Goal: Task Accomplishment & Management: Manage account settings

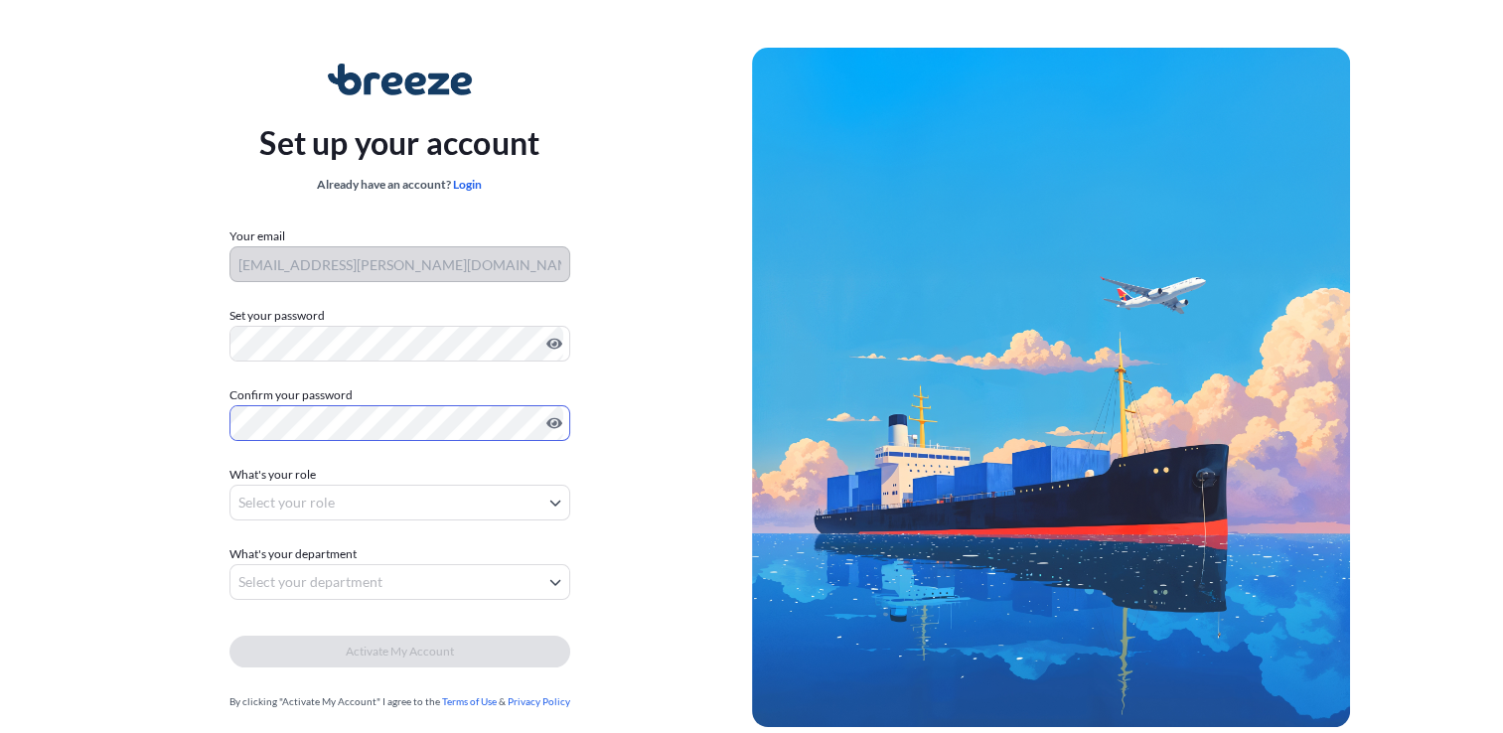
click at [358, 488] on body "Set up your account Already have an account? Login Your email danni.munson@fari…" at bounding box center [751, 397] width 1503 height 795
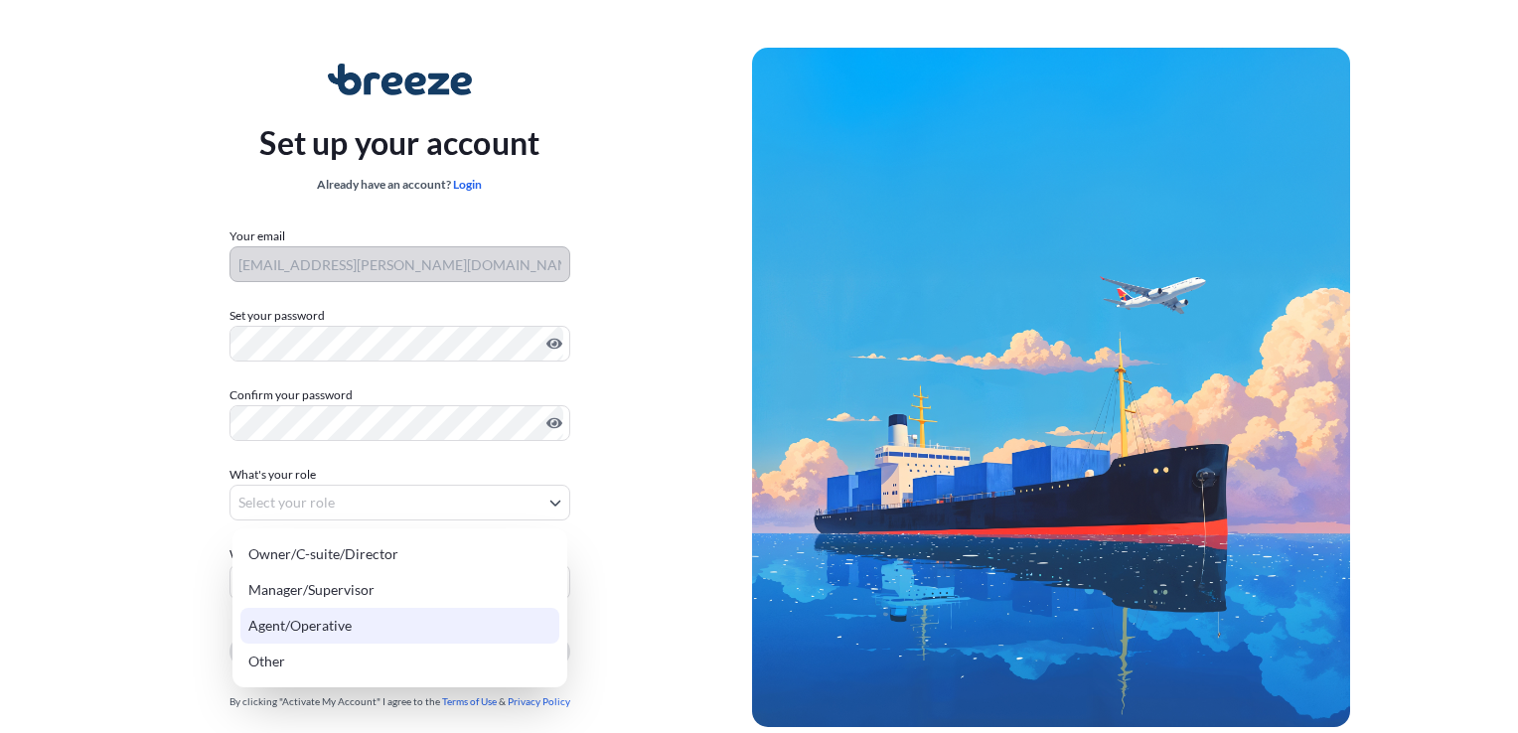
click at [349, 628] on div "Agent/Operative" at bounding box center [399, 626] width 319 height 36
select select "agent/operative"
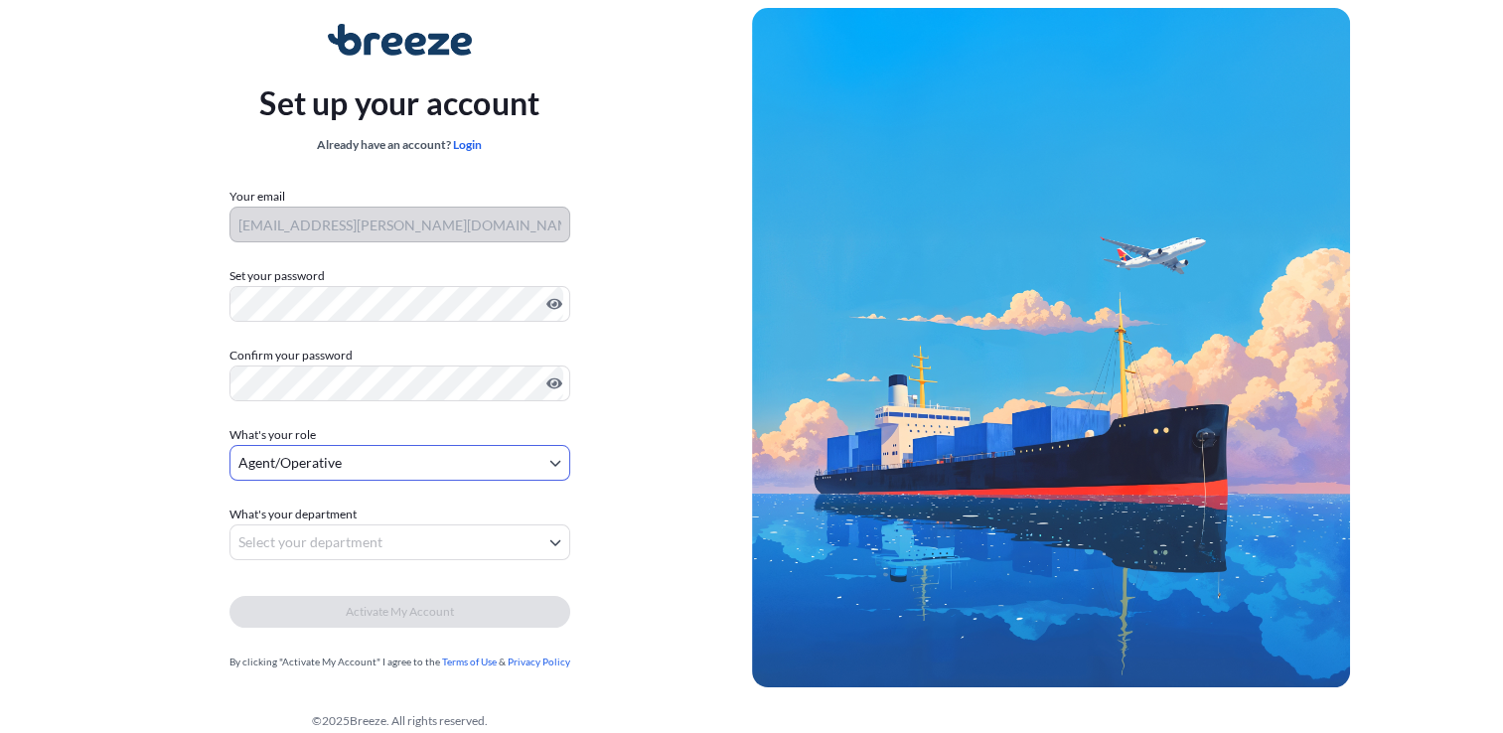
scroll to position [61, 0]
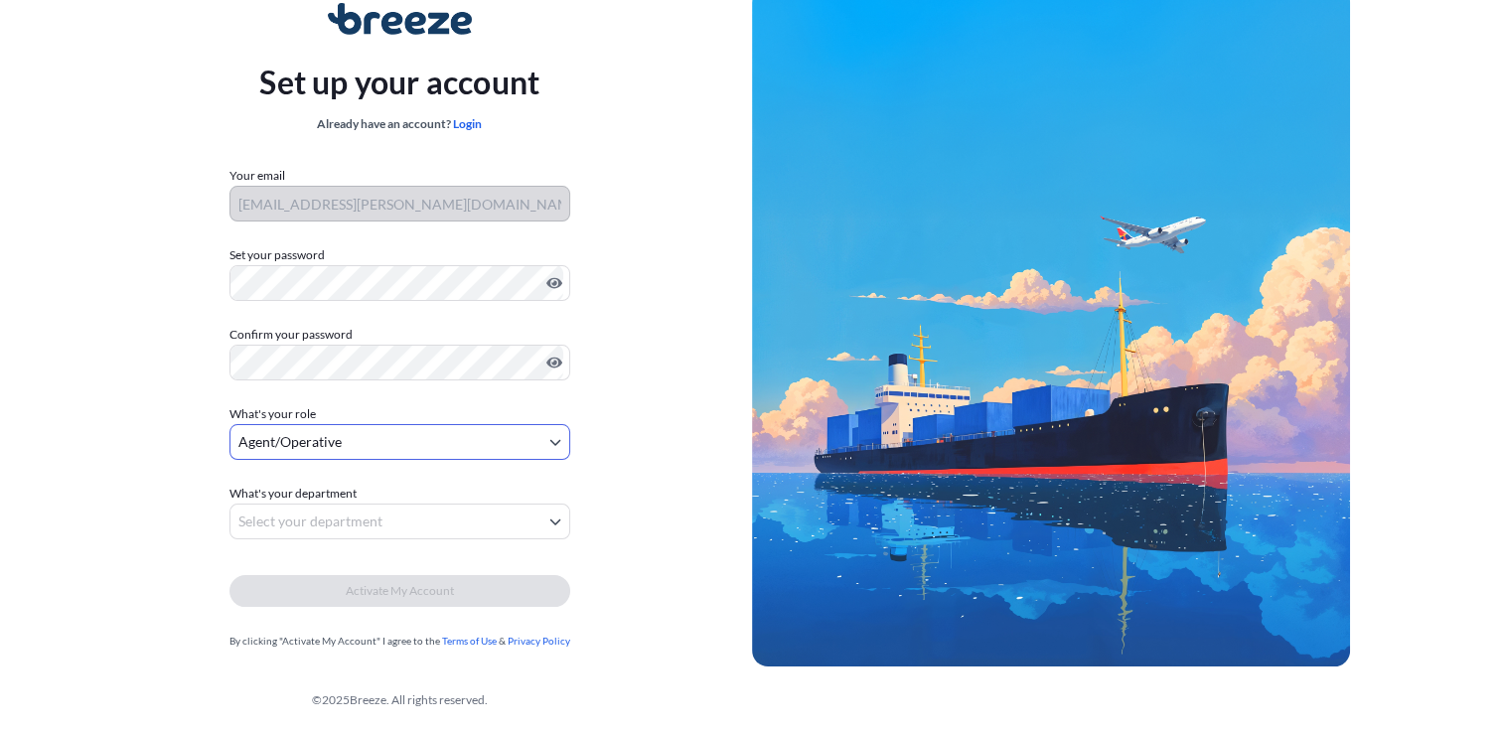
click at [406, 525] on body "Set up your account Already have an account? Login Your email danni.munson@fari…" at bounding box center [751, 336] width 1503 height 795
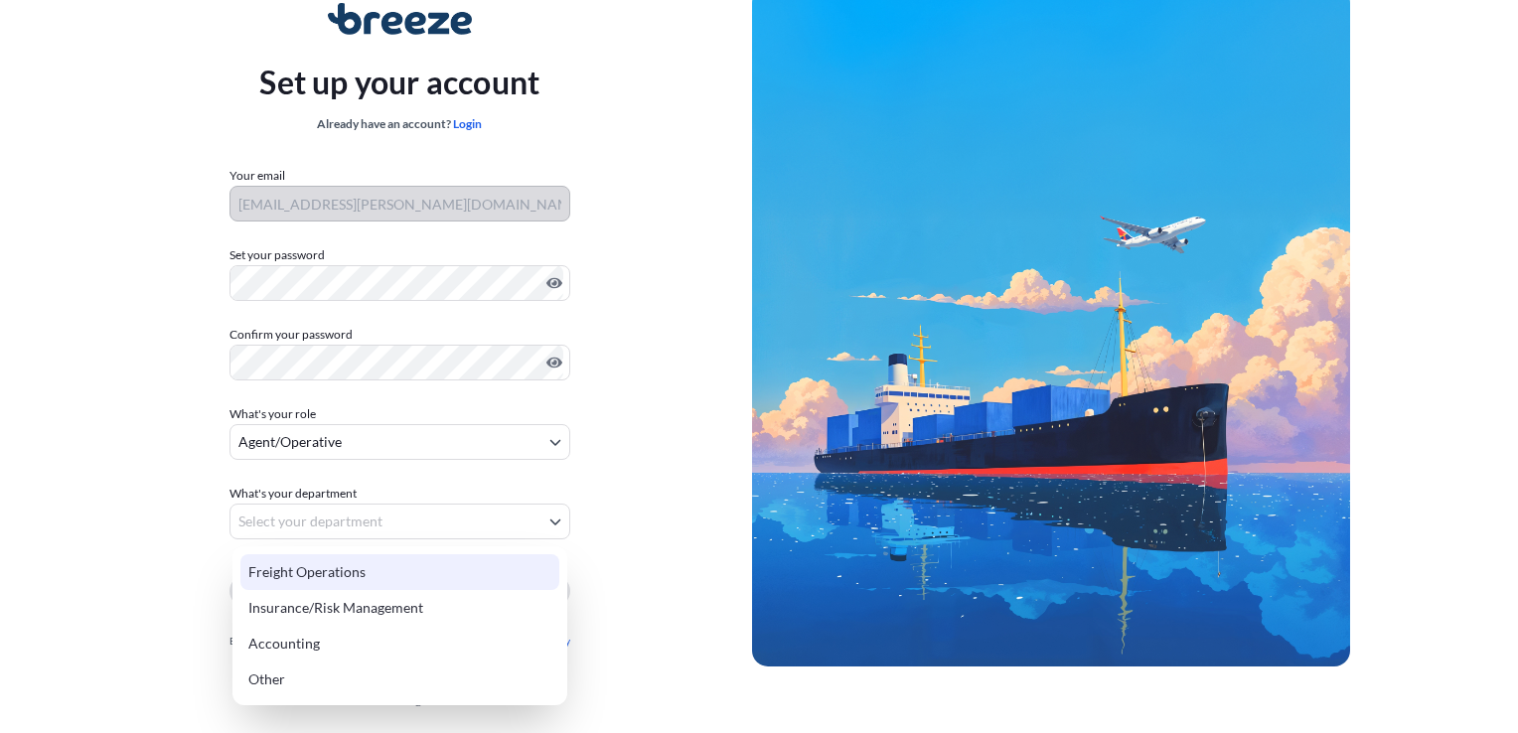
click at [364, 568] on div "Freight Operations" at bounding box center [399, 572] width 319 height 36
select select "freight operations"
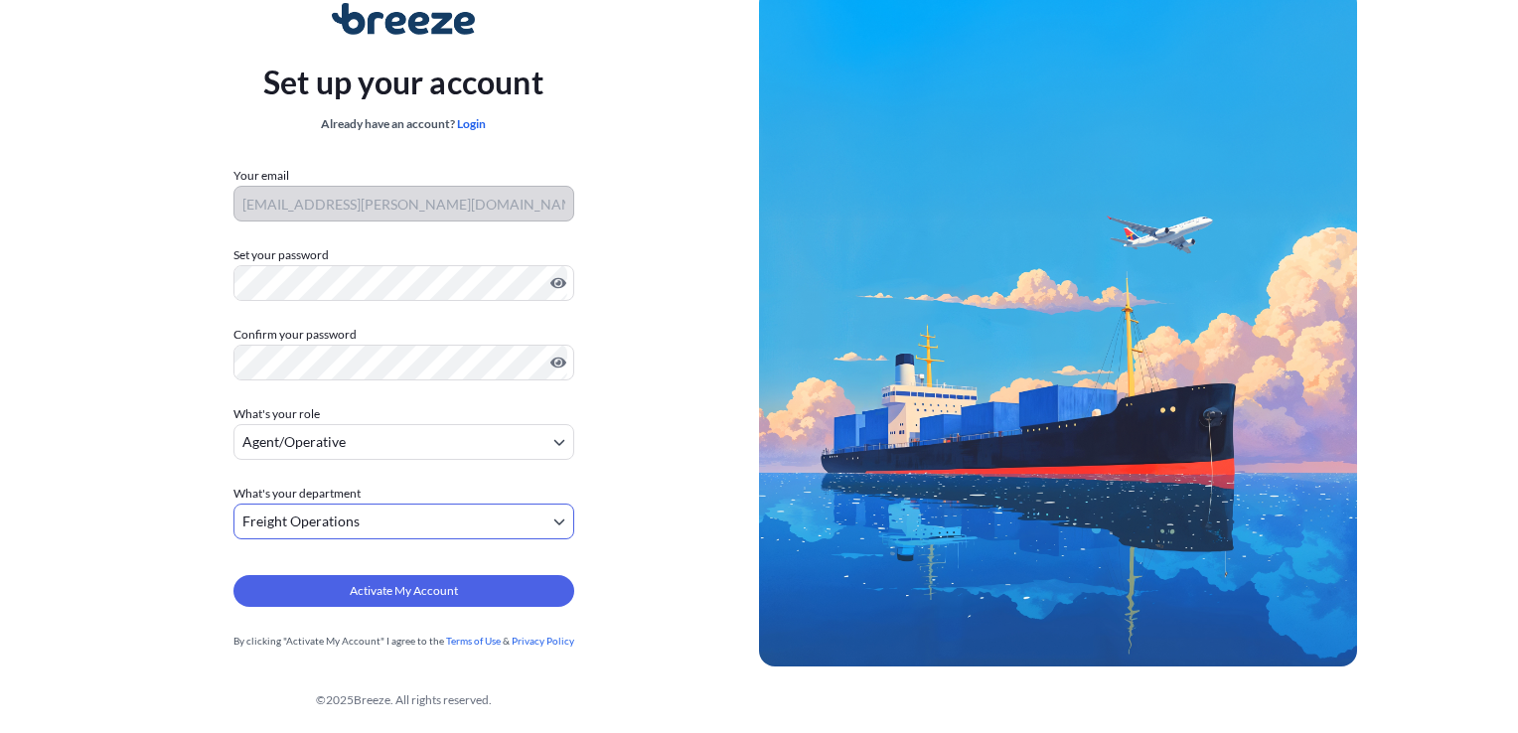
click at [365, 521] on body "Set up your account Already have an account? Login Your email danni.munson@fari…" at bounding box center [759, 336] width 1518 height 795
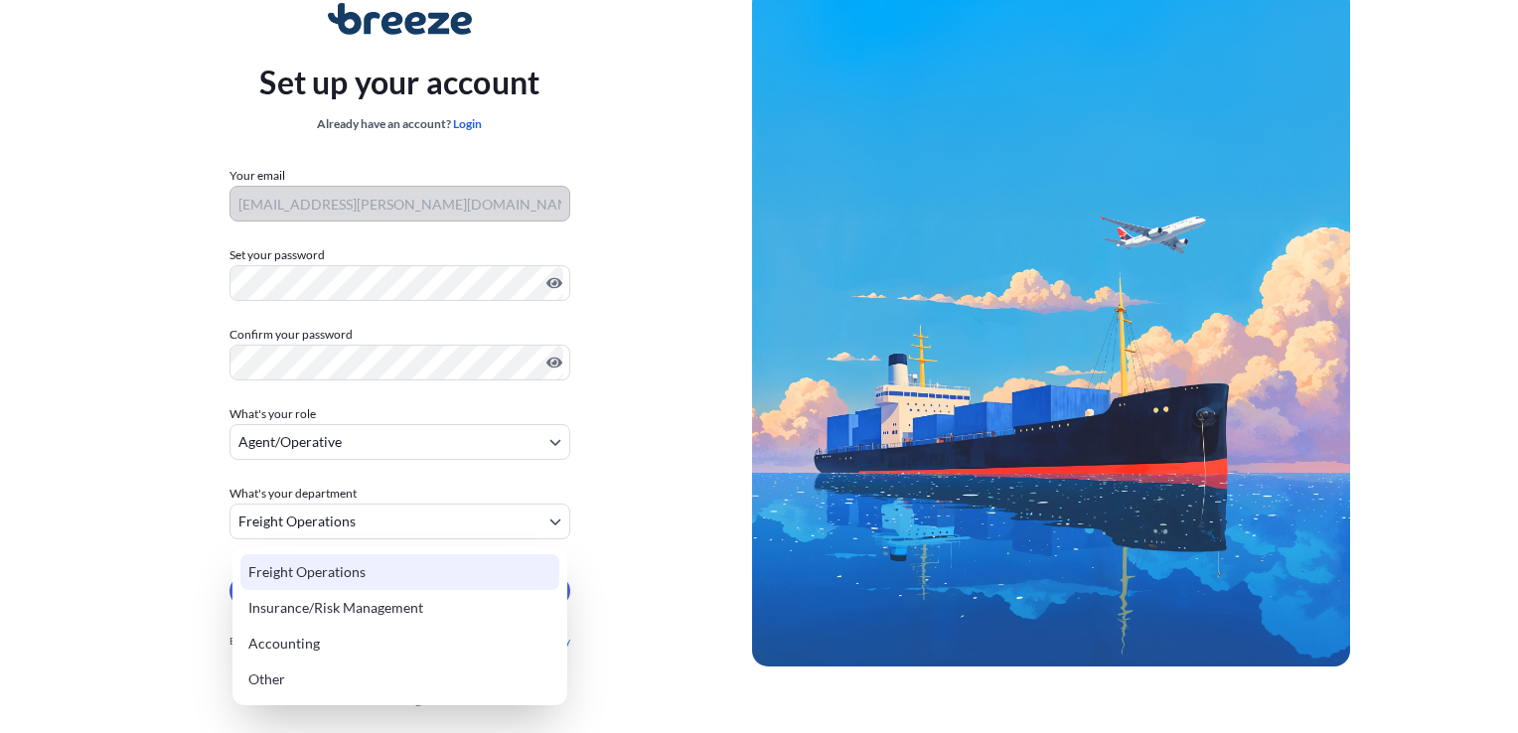
click at [377, 571] on div "Freight Operations" at bounding box center [399, 572] width 319 height 36
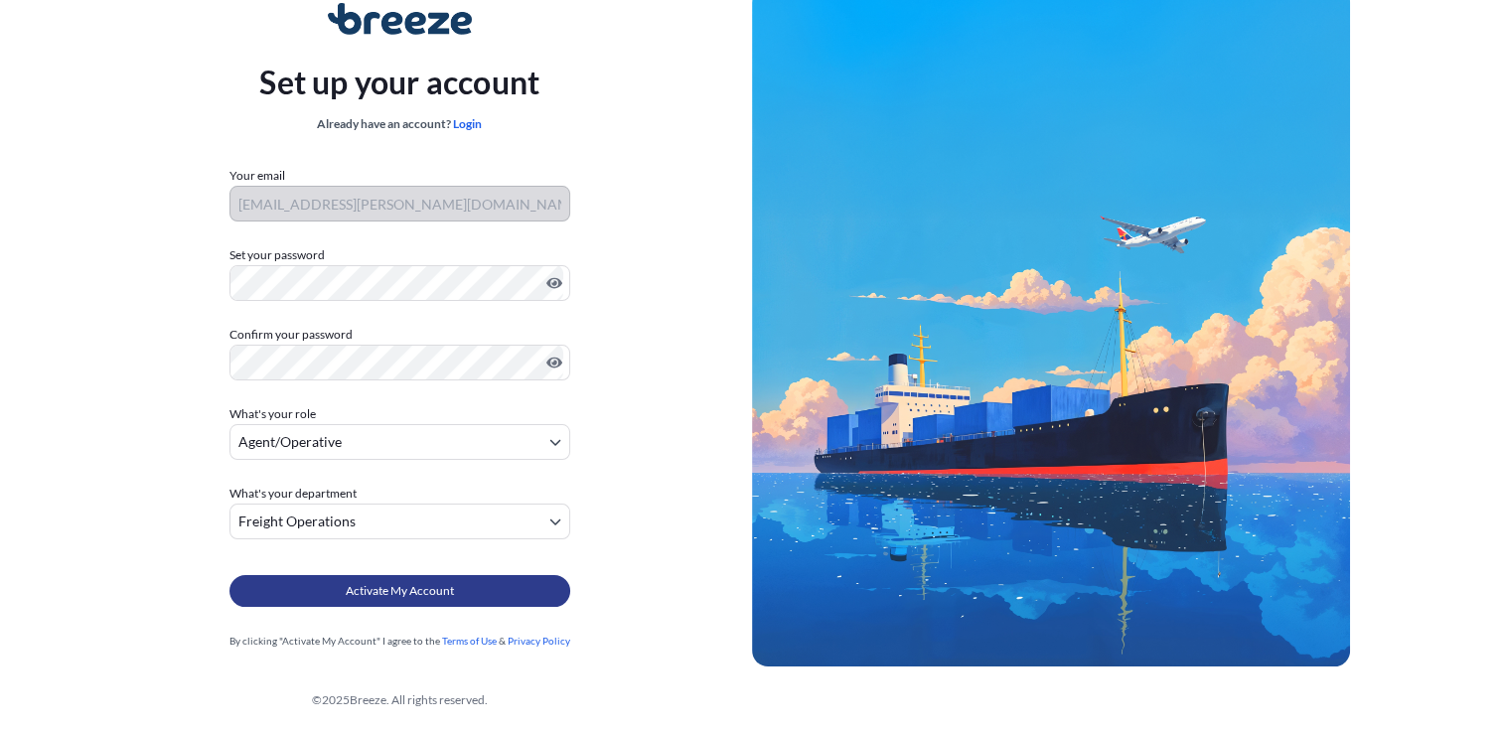
click at [379, 594] on span "Activate My Account" at bounding box center [400, 591] width 108 height 20
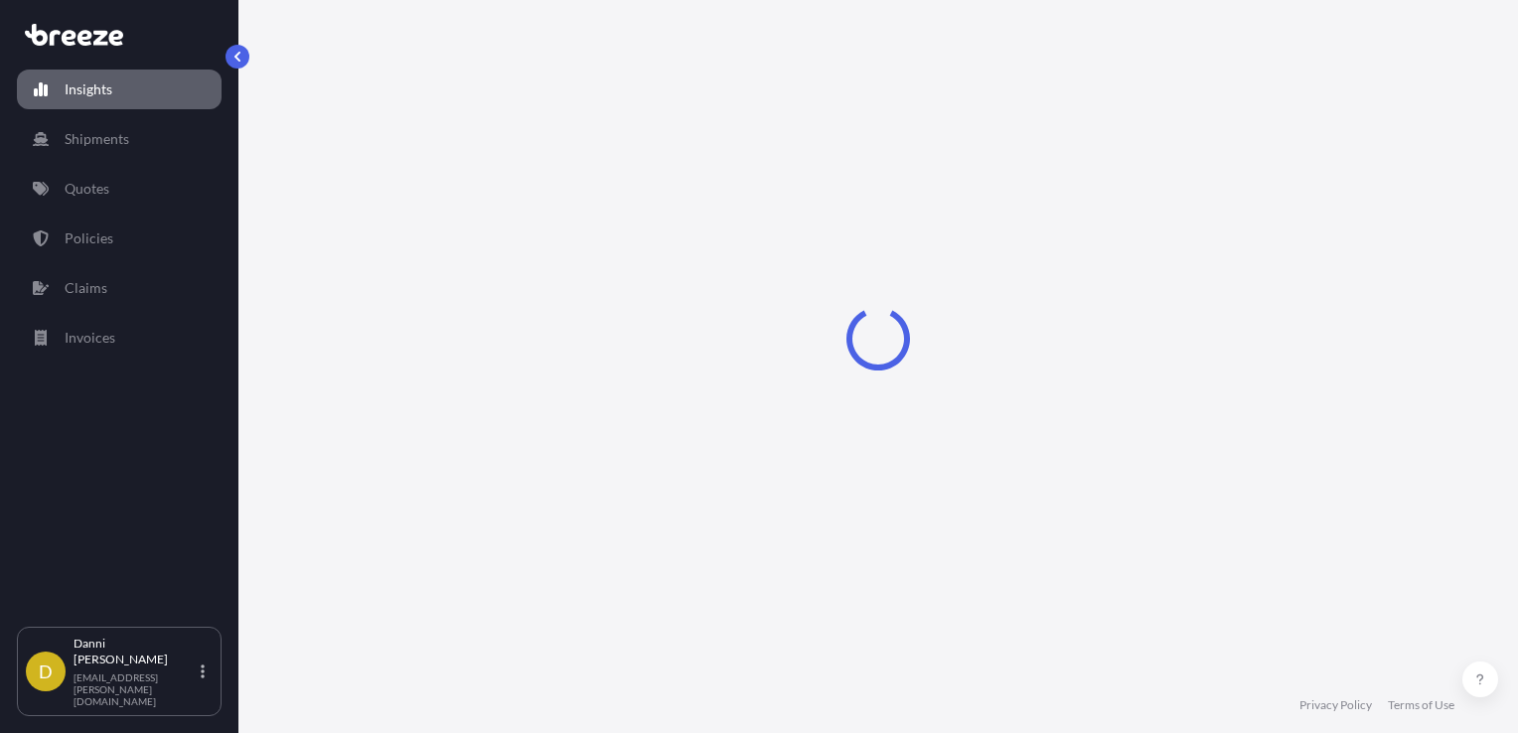
select select "2025"
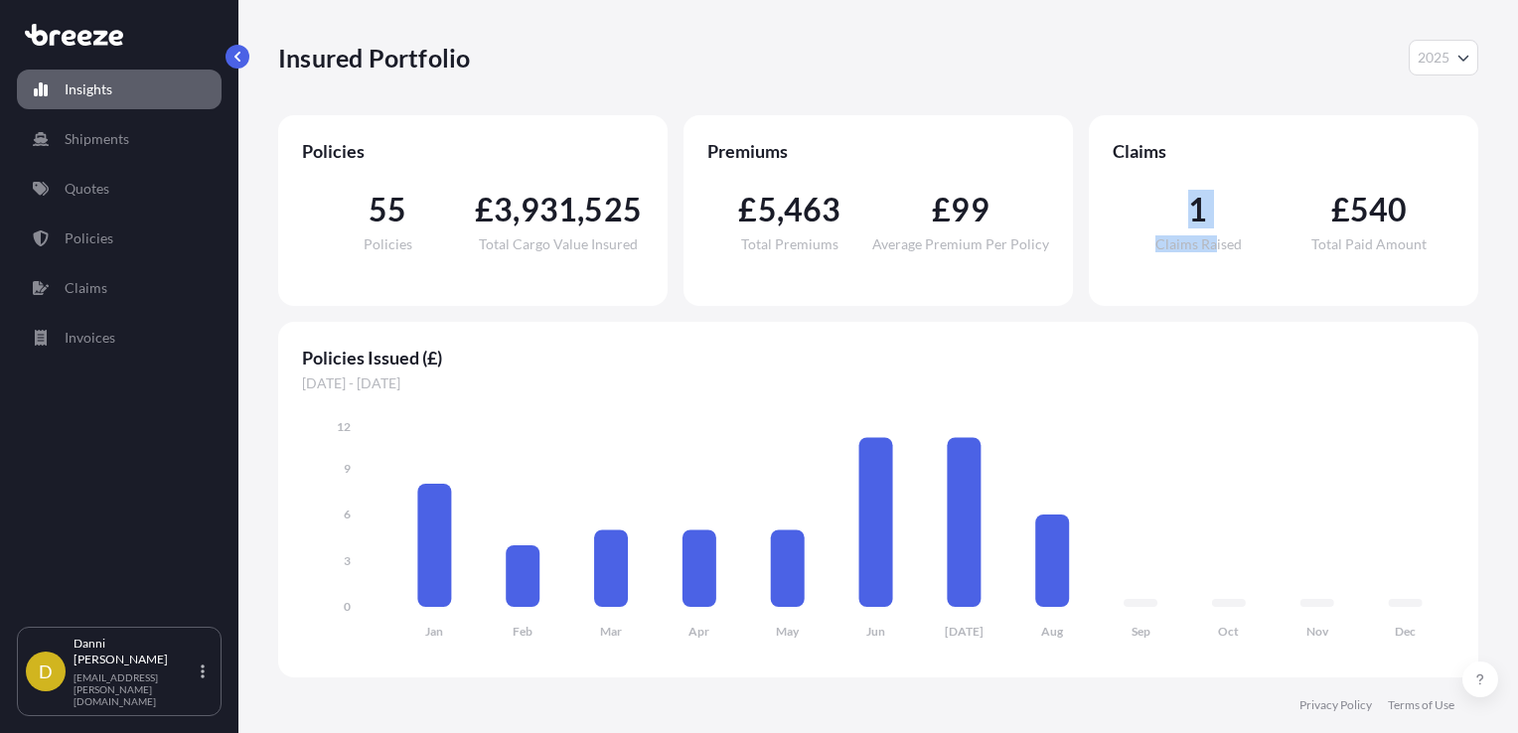
drag, startPoint x: 1186, startPoint y: 206, endPoint x: 1215, endPoint y: 293, distance: 92.1
click at [1215, 293] on div "Claims 1 Claims Raised £ 540 Total Paid Amount" at bounding box center [1283, 210] width 389 height 191
drag, startPoint x: 1215, startPoint y: 293, endPoint x: 1182, endPoint y: 259, distance: 47.1
click at [1182, 259] on div "1 Claims Raised £ 540 Total Paid Amount" at bounding box center [1284, 222] width 342 height 119
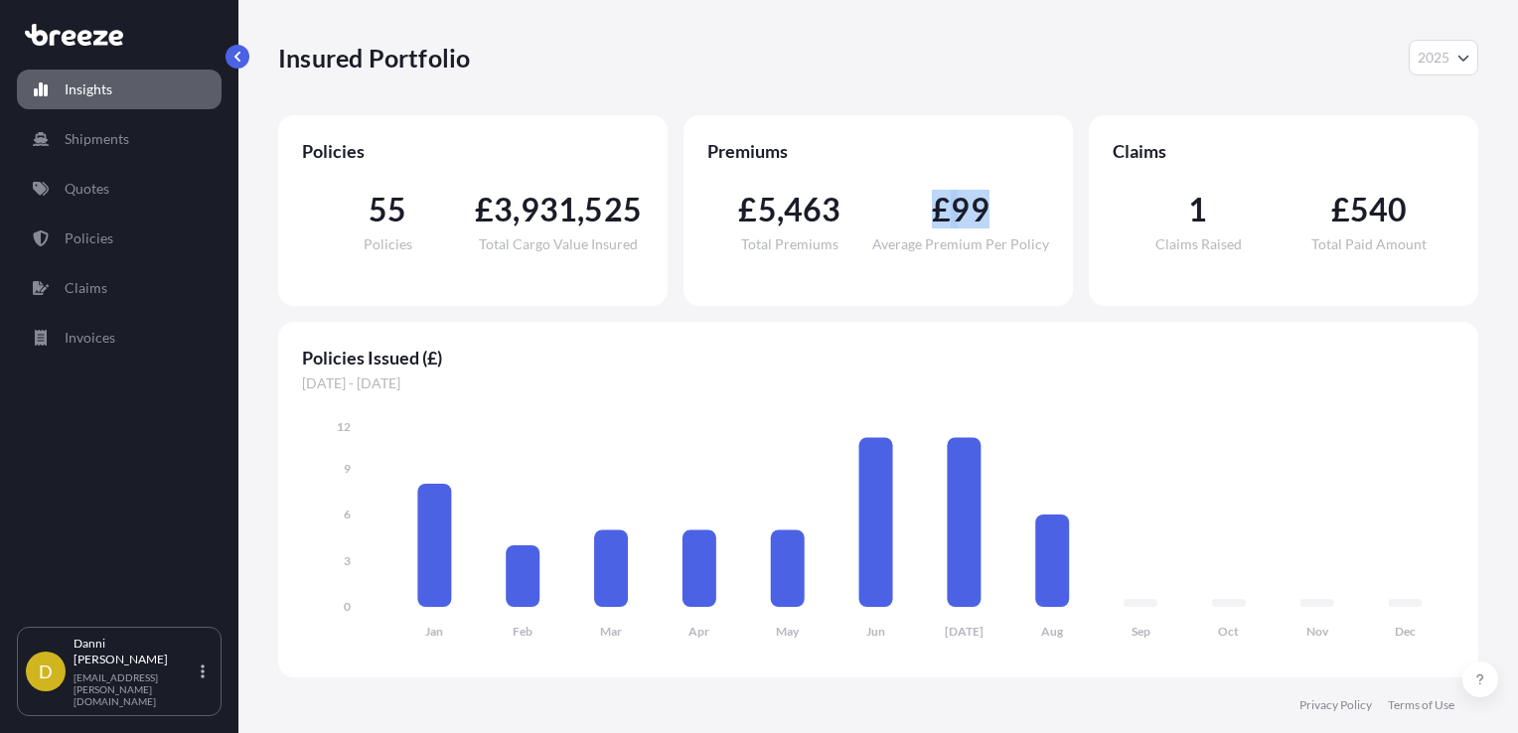
drag, startPoint x: 1021, startPoint y: 184, endPoint x: 842, endPoint y: 189, distance: 179.9
click at [842, 189] on div "£ 5 , 463 Total Premiums £ 99 Average Premium Per Policy" at bounding box center [878, 222] width 342 height 119
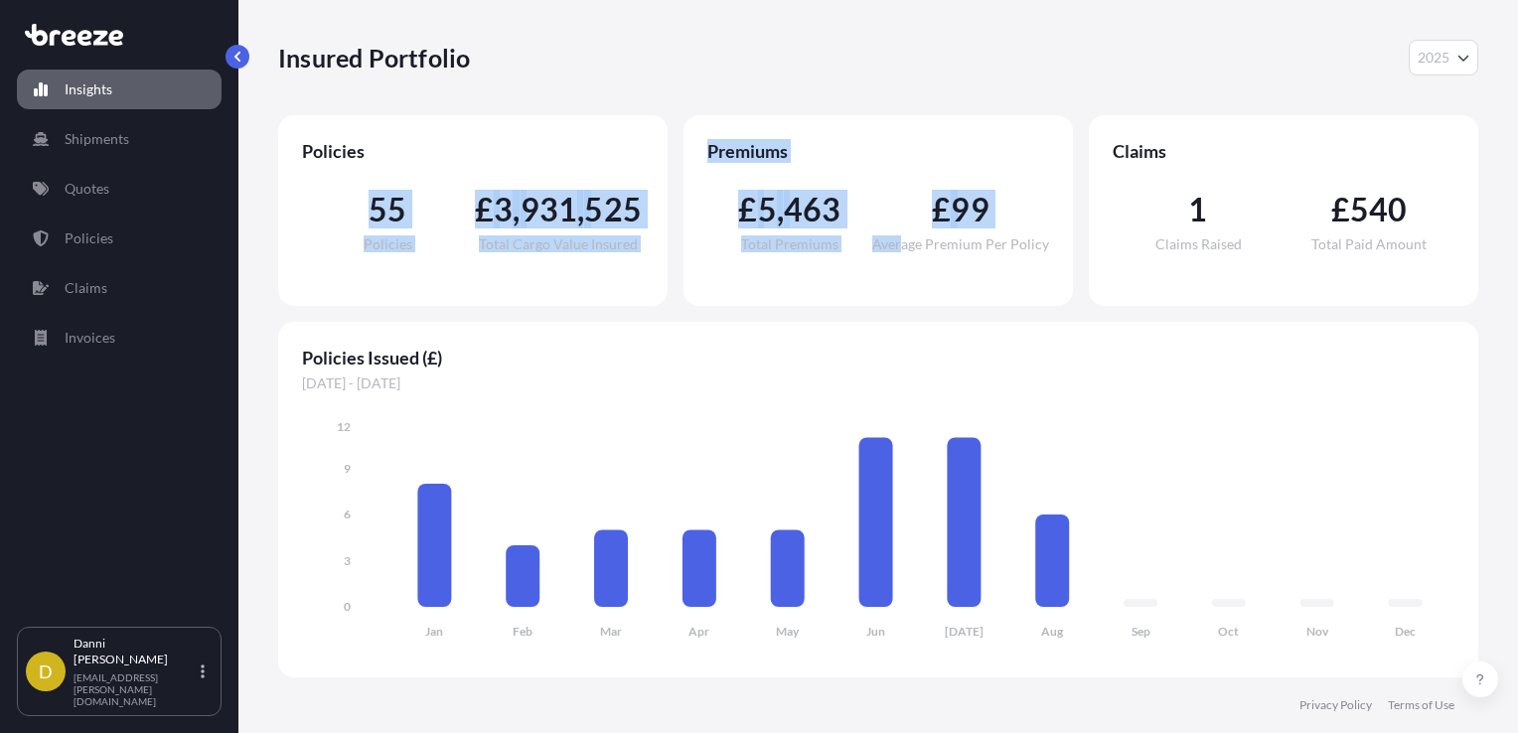
drag, startPoint x: 375, startPoint y: 189, endPoint x: 907, endPoint y: 289, distance: 541.9
click at [907, 289] on div "Policies 55 Policies £ 3 , 931 , 525 Total Cargo Value Insured Premiums £ 5 , 4…" at bounding box center [878, 210] width 1200 height 191
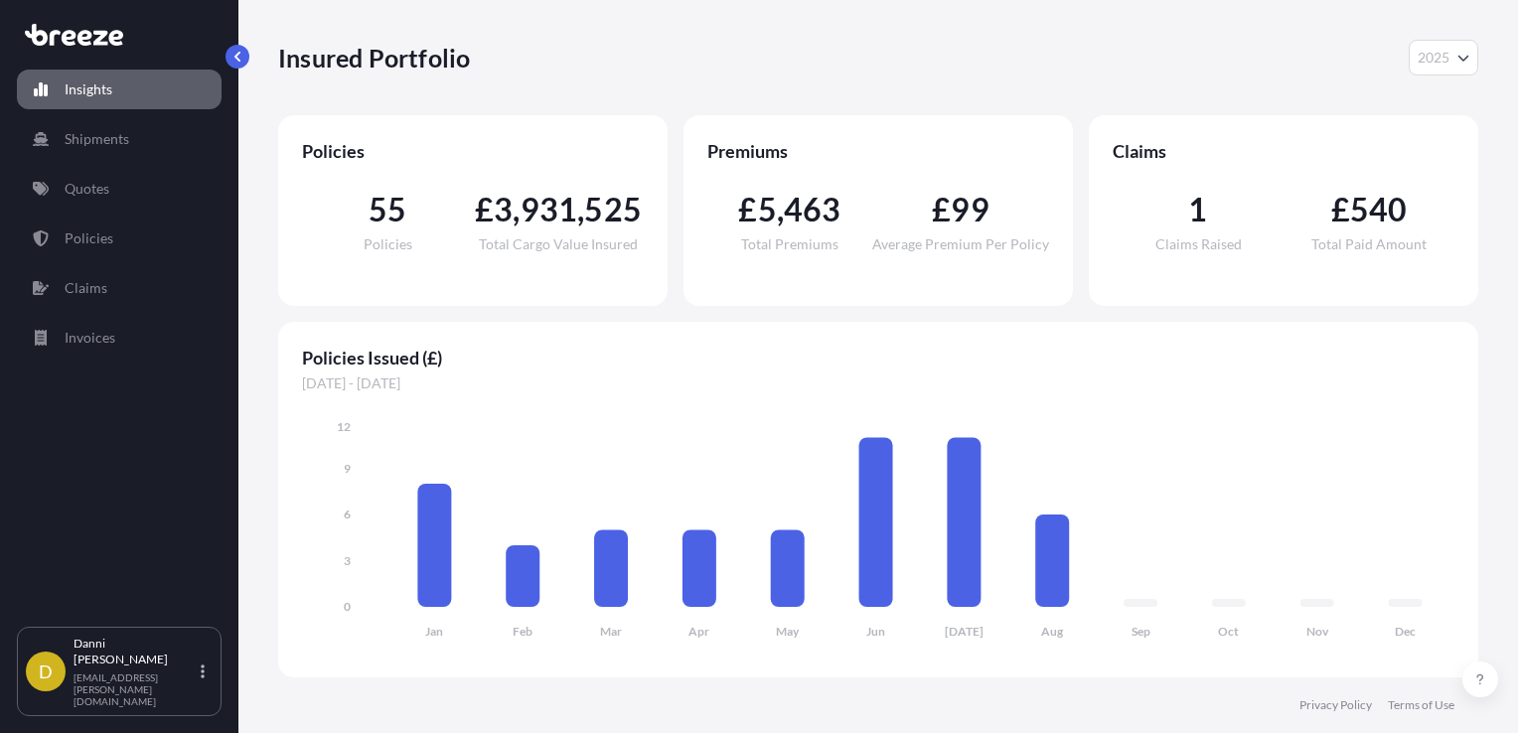
drag, startPoint x: 907, startPoint y: 289, endPoint x: 920, endPoint y: 306, distance: 21.3
click at [920, 306] on div "Policies 55 Policies £ 3 , 931 , 525 Total Cargo Value Insured Premiums £ 5 , 4…" at bounding box center [878, 396] width 1200 height 562
click at [122, 131] on p "Shipments" at bounding box center [97, 139] width 65 height 20
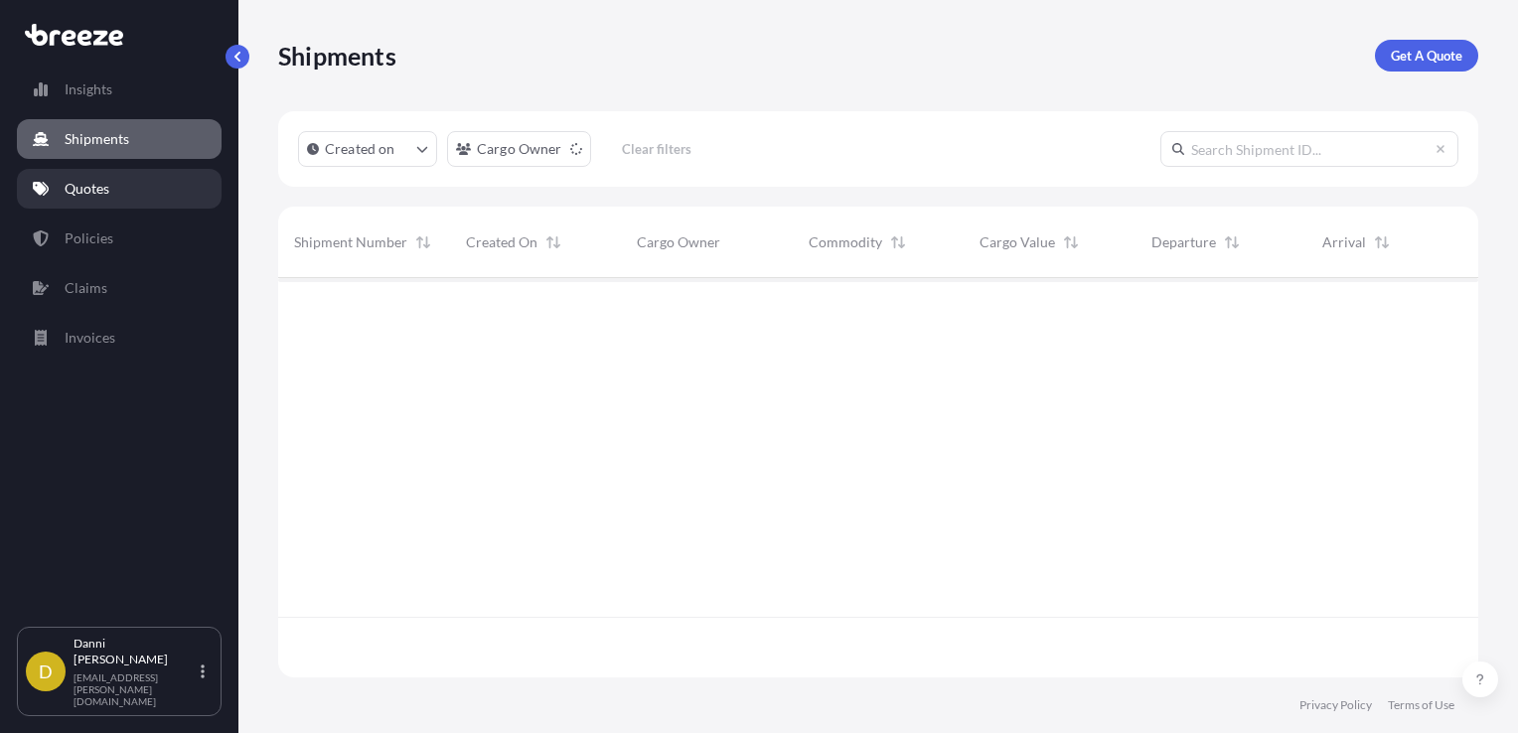
scroll to position [456, 1184]
click at [105, 188] on p "Quotes" at bounding box center [87, 189] width 45 height 20
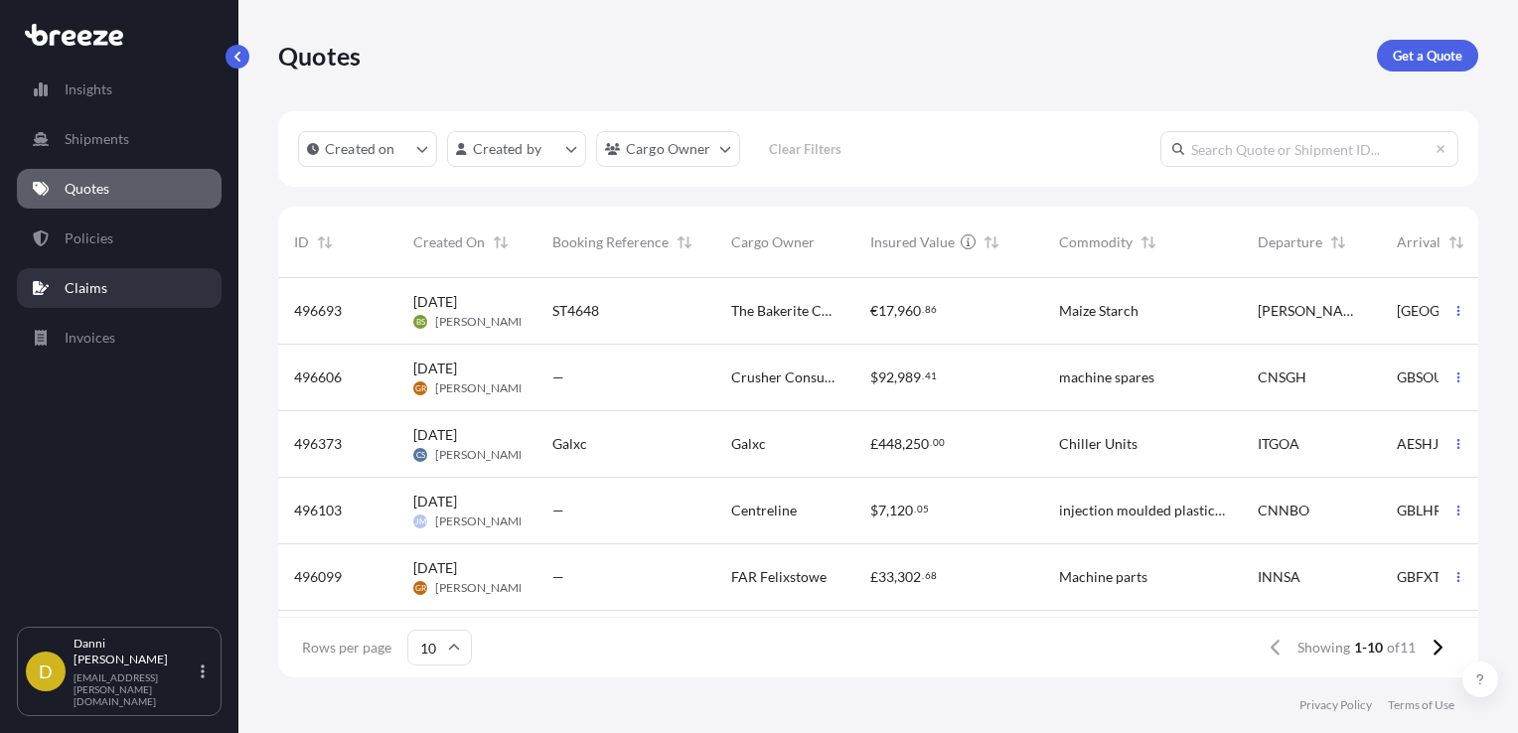
click at [68, 288] on p "Claims" at bounding box center [86, 288] width 43 height 20
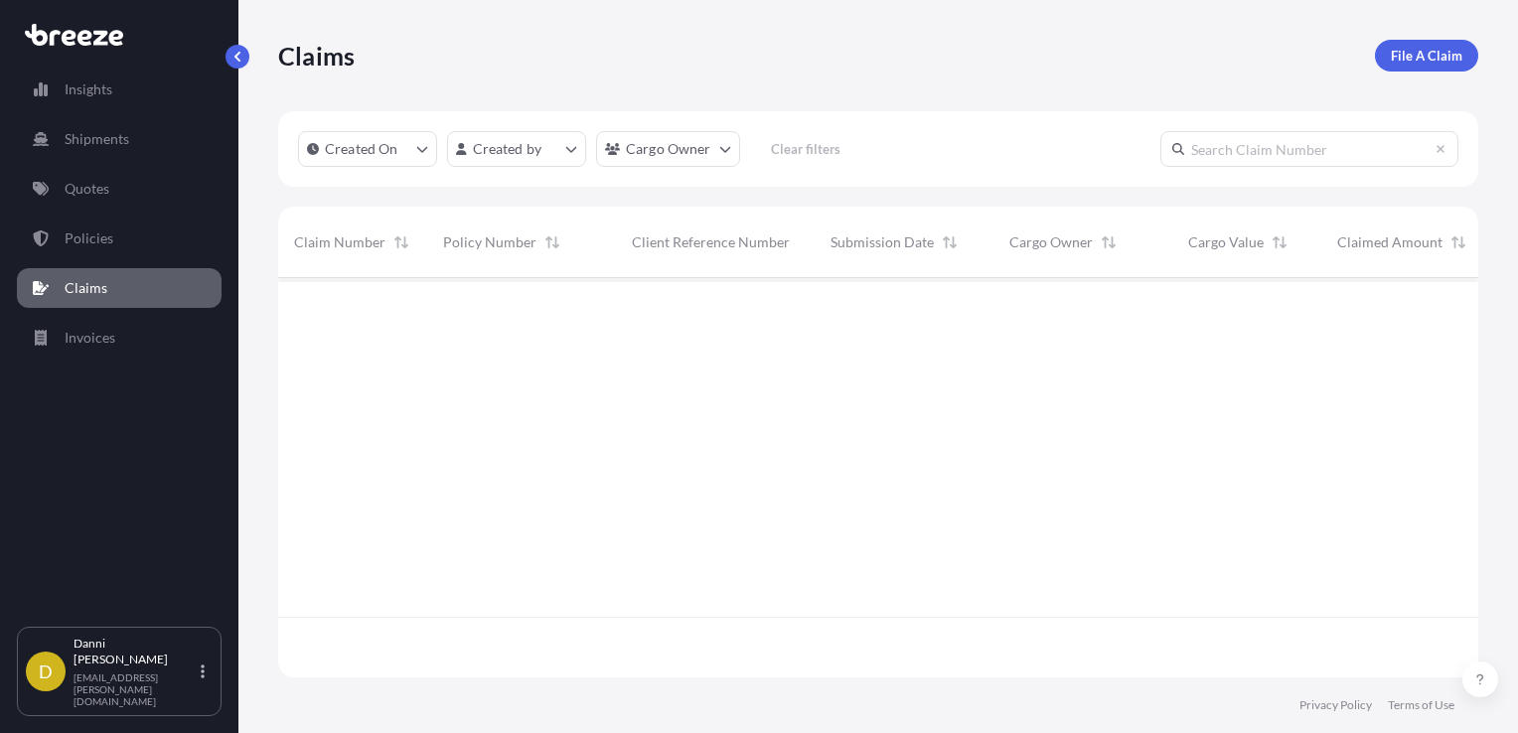
scroll to position [395, 1184]
click at [411, 312] on div "BRZCL18366" at bounding box center [352, 311] width 149 height 67
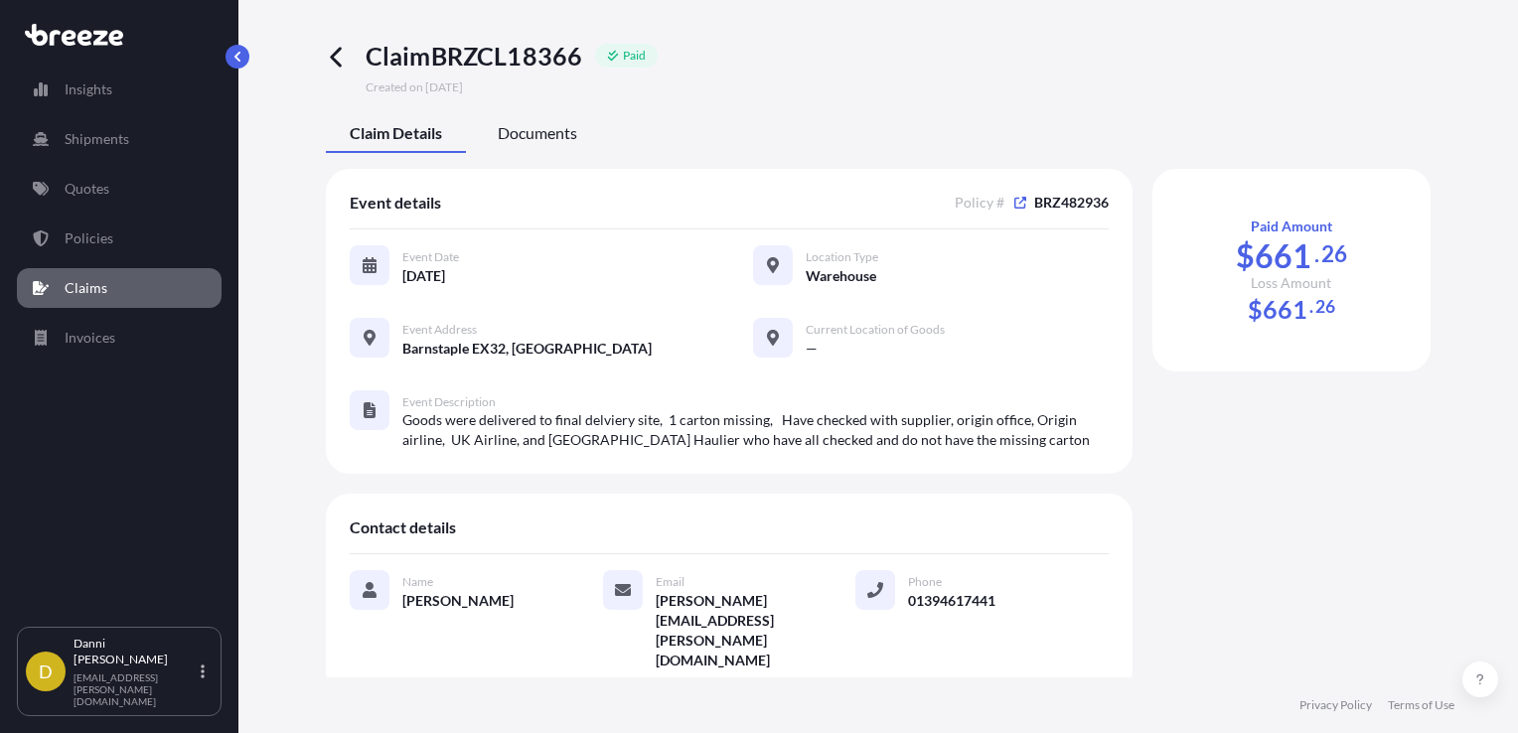
click at [569, 126] on span "Documents" at bounding box center [537, 133] width 79 height 20
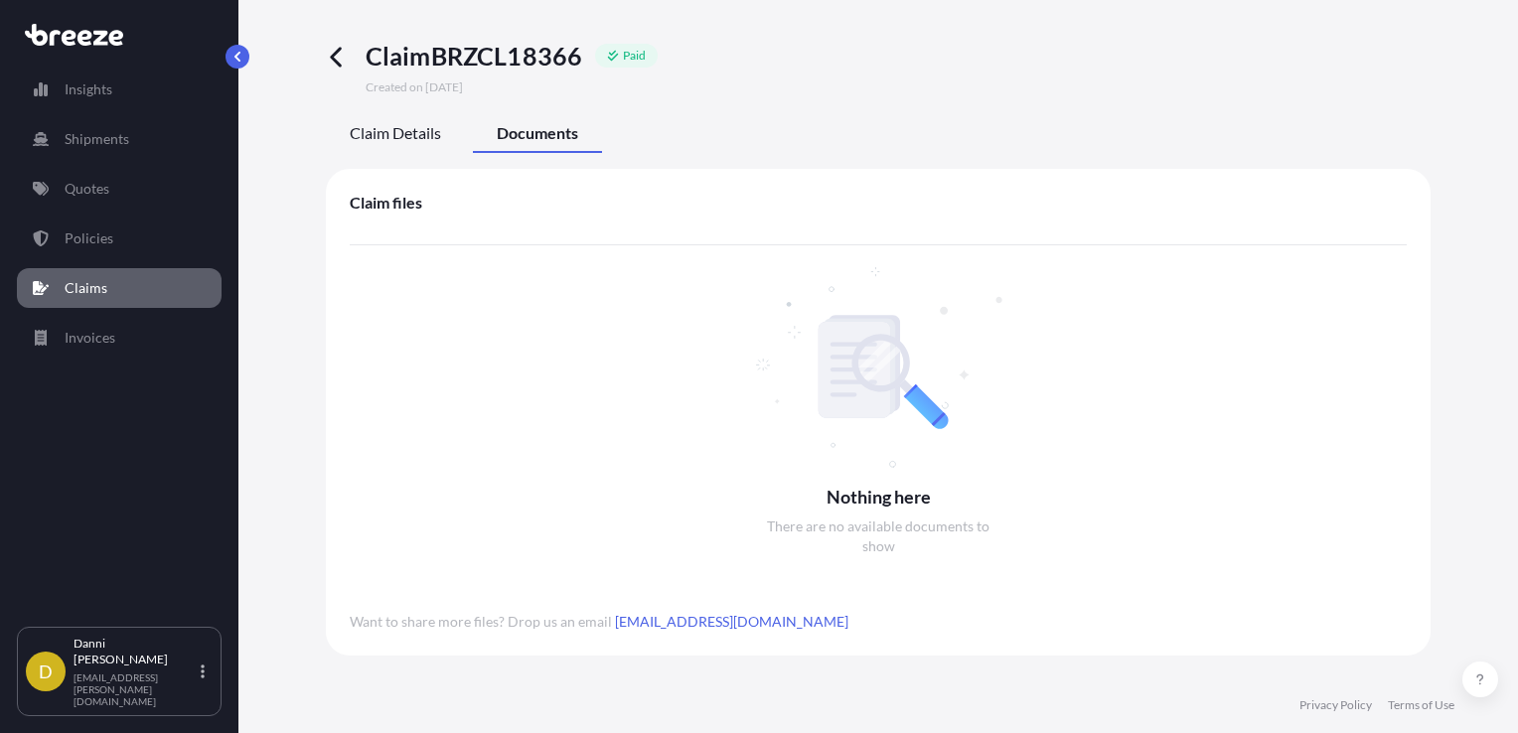
click at [418, 141] on span "Claim Details" at bounding box center [395, 133] width 91 height 20
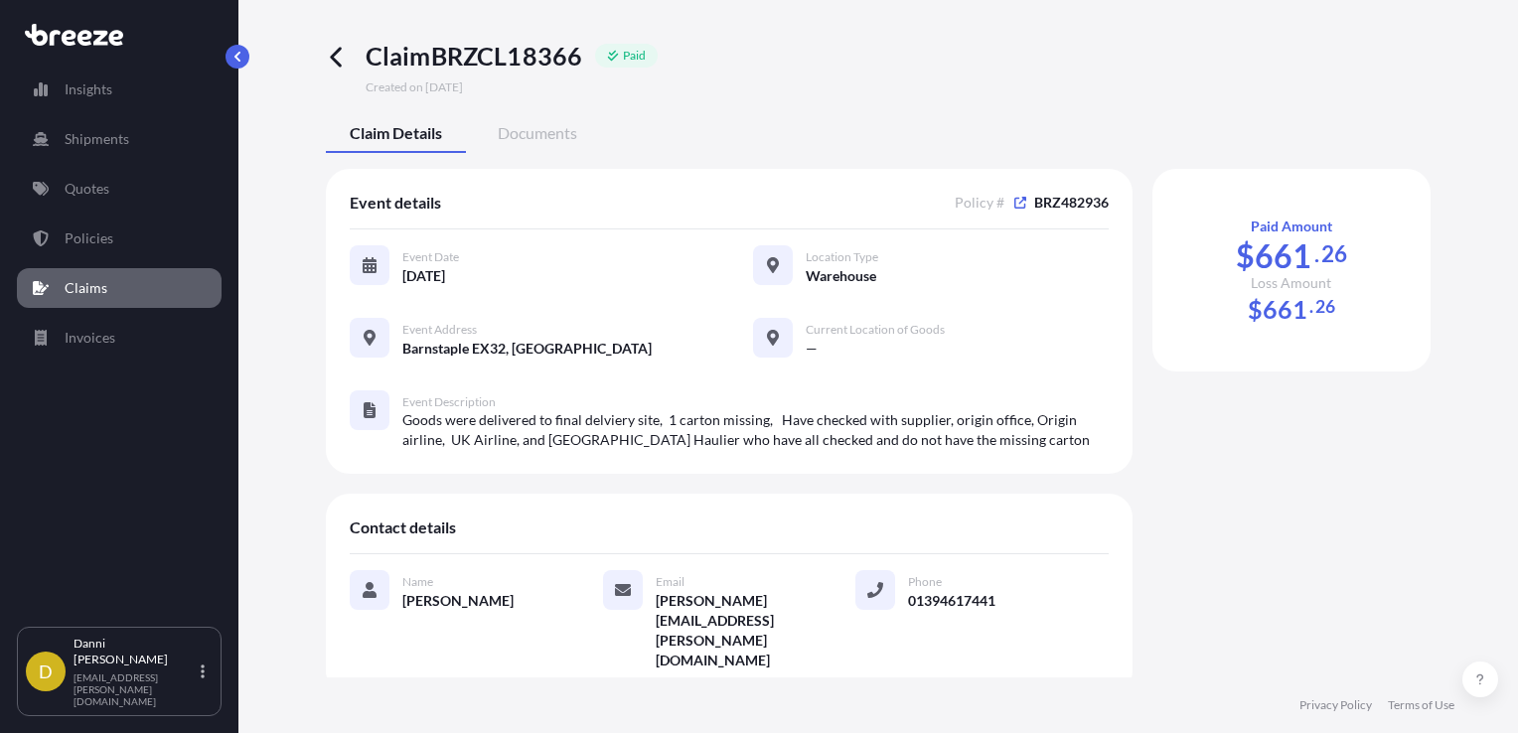
click at [274, 246] on div "Claim BRZCL18366 Paid Created on [DATE] Claim Details Documents Event details P…" at bounding box center [878, 339] width 1280 height 678
click at [287, 230] on div "Claim BRZCL18366 Paid Created on [DATE] Claim Details Documents Event details P…" at bounding box center [878, 367] width 1200 height 734
click at [333, 53] on icon at bounding box center [337, 57] width 23 height 23
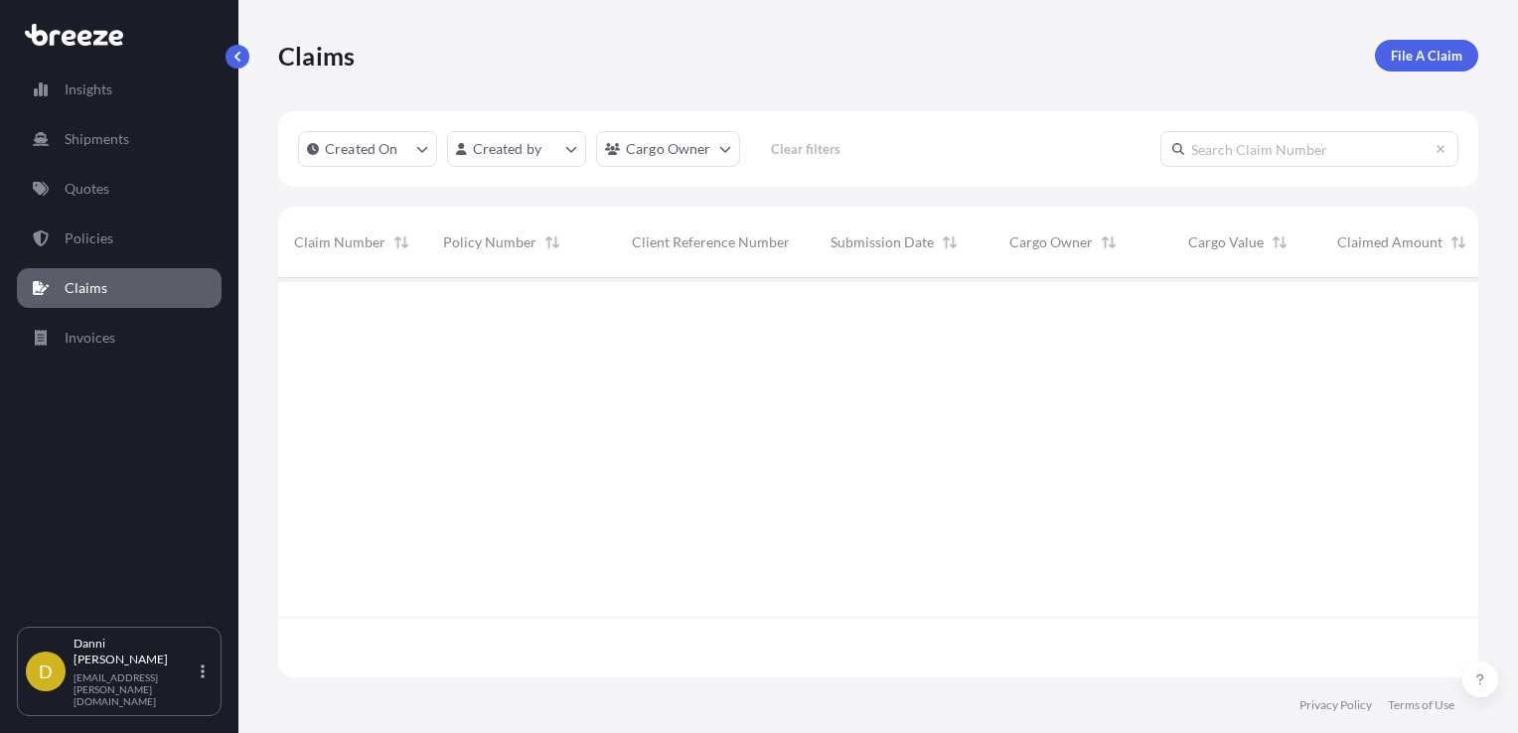
scroll to position [395, 1184]
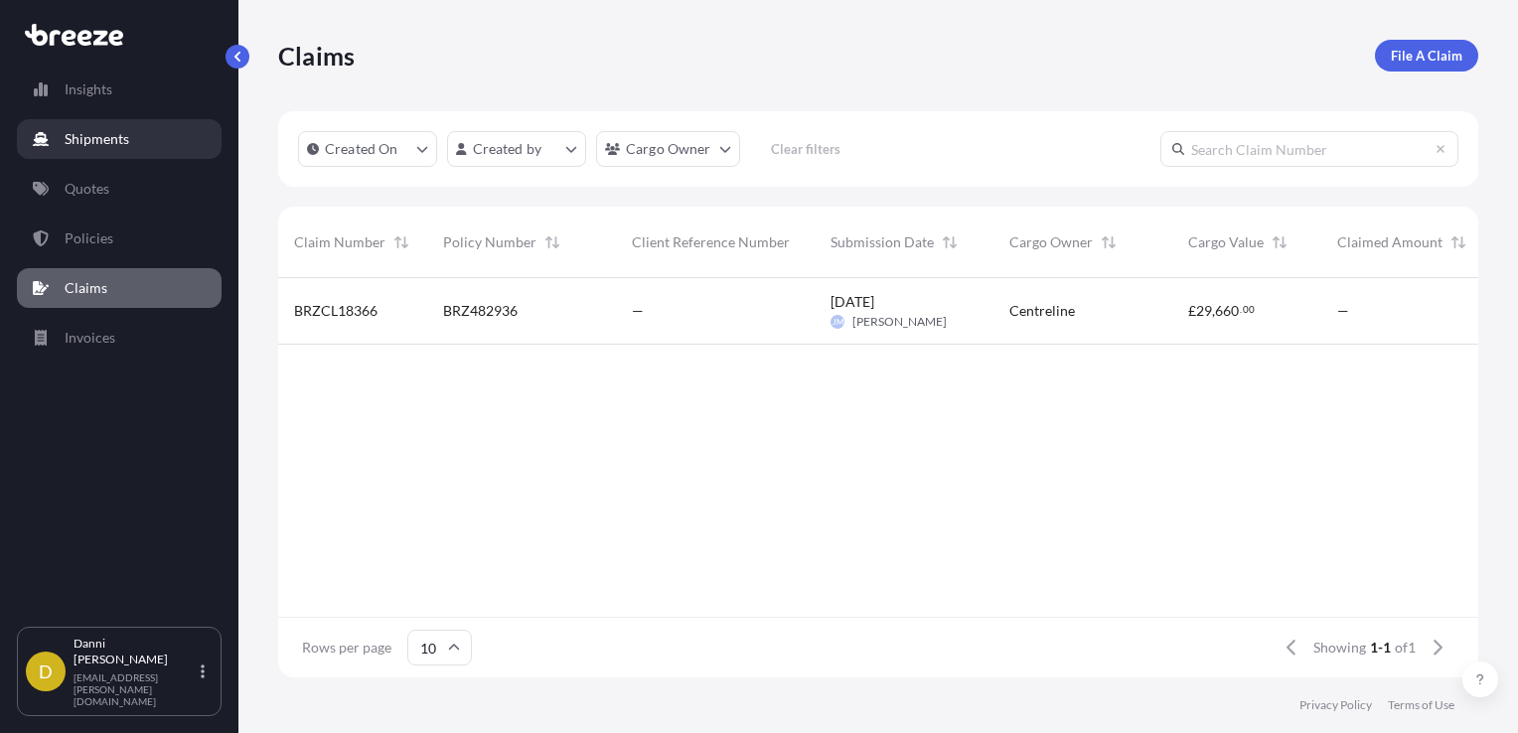
click at [66, 143] on p "Shipments" at bounding box center [97, 139] width 65 height 20
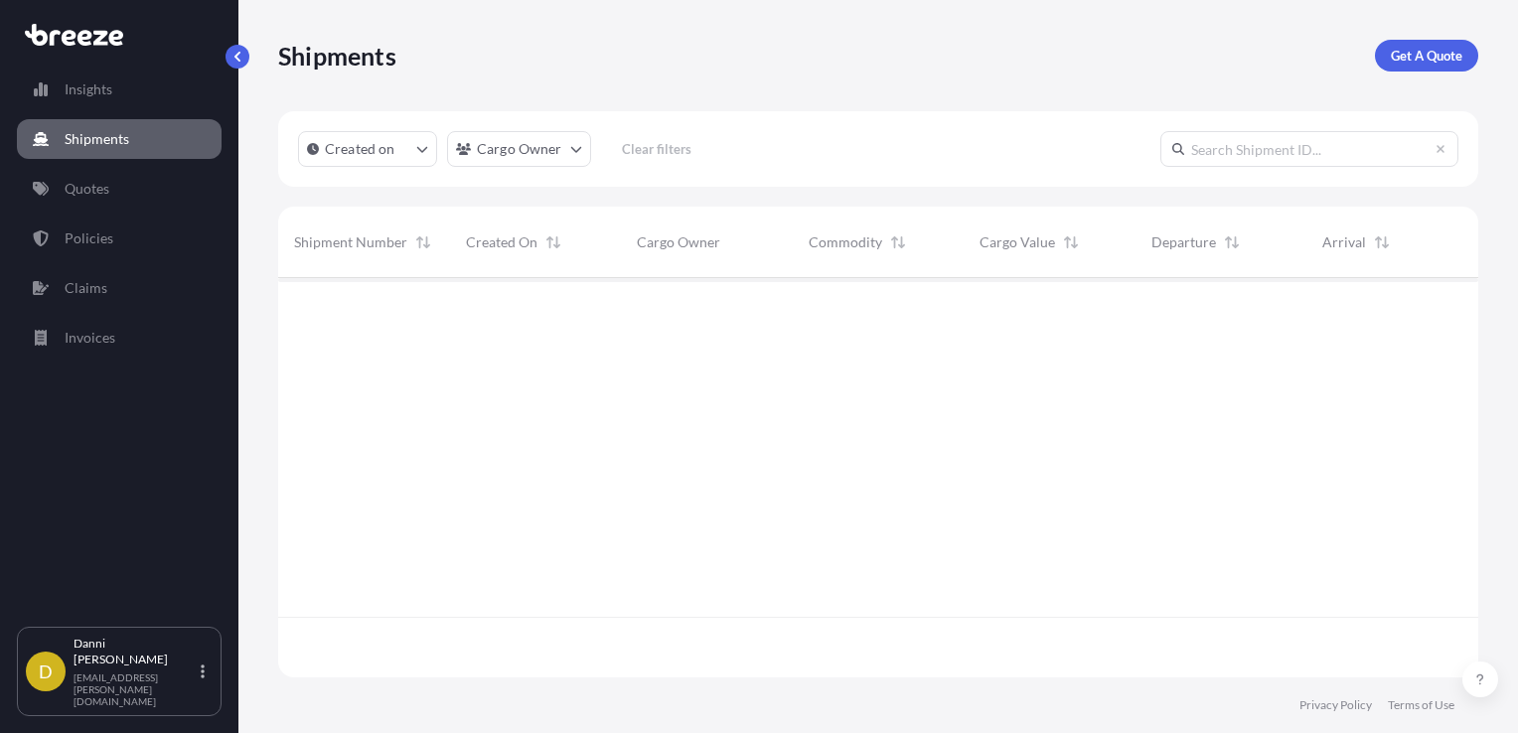
scroll to position [456, 1184]
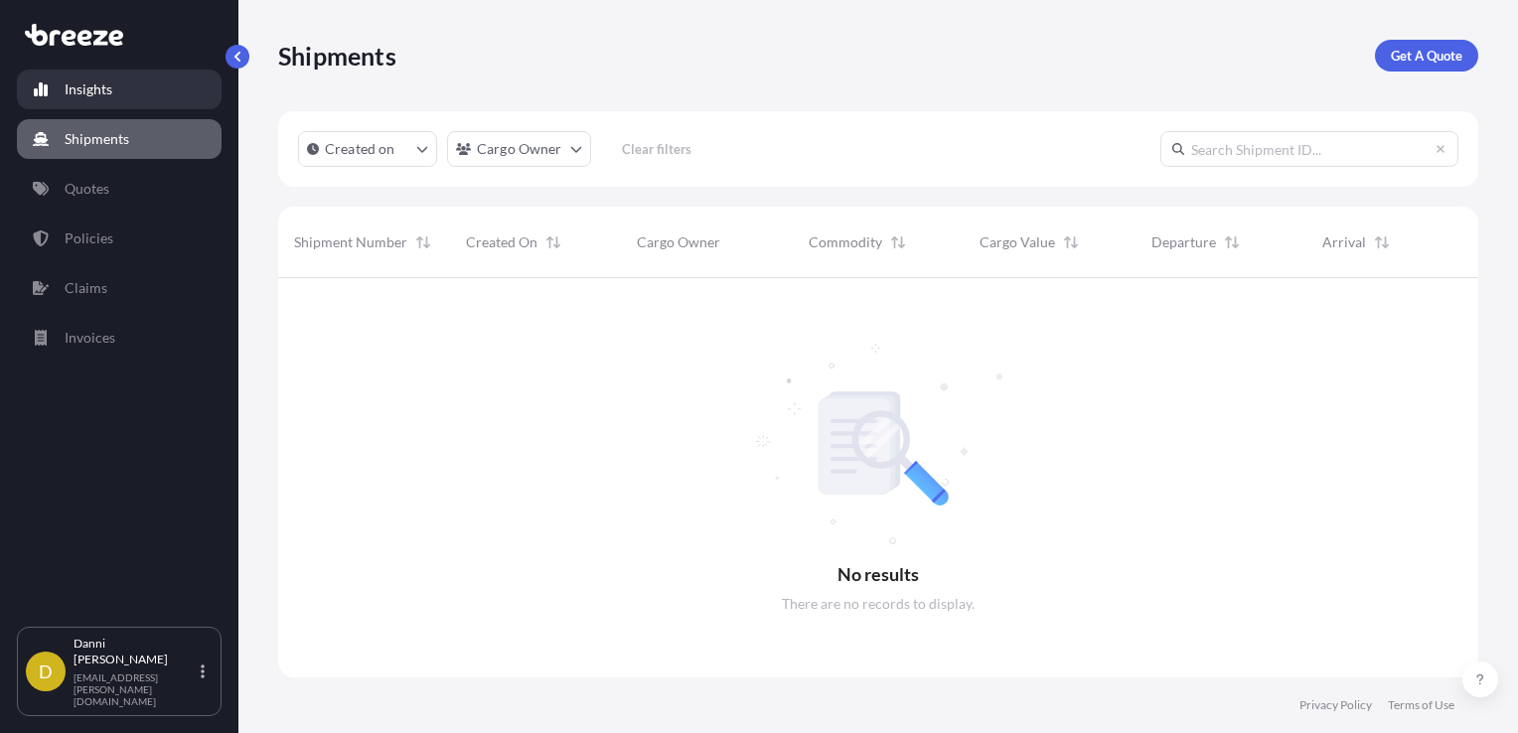
click at [71, 90] on p "Insights" at bounding box center [89, 89] width 48 height 20
select select "2025"
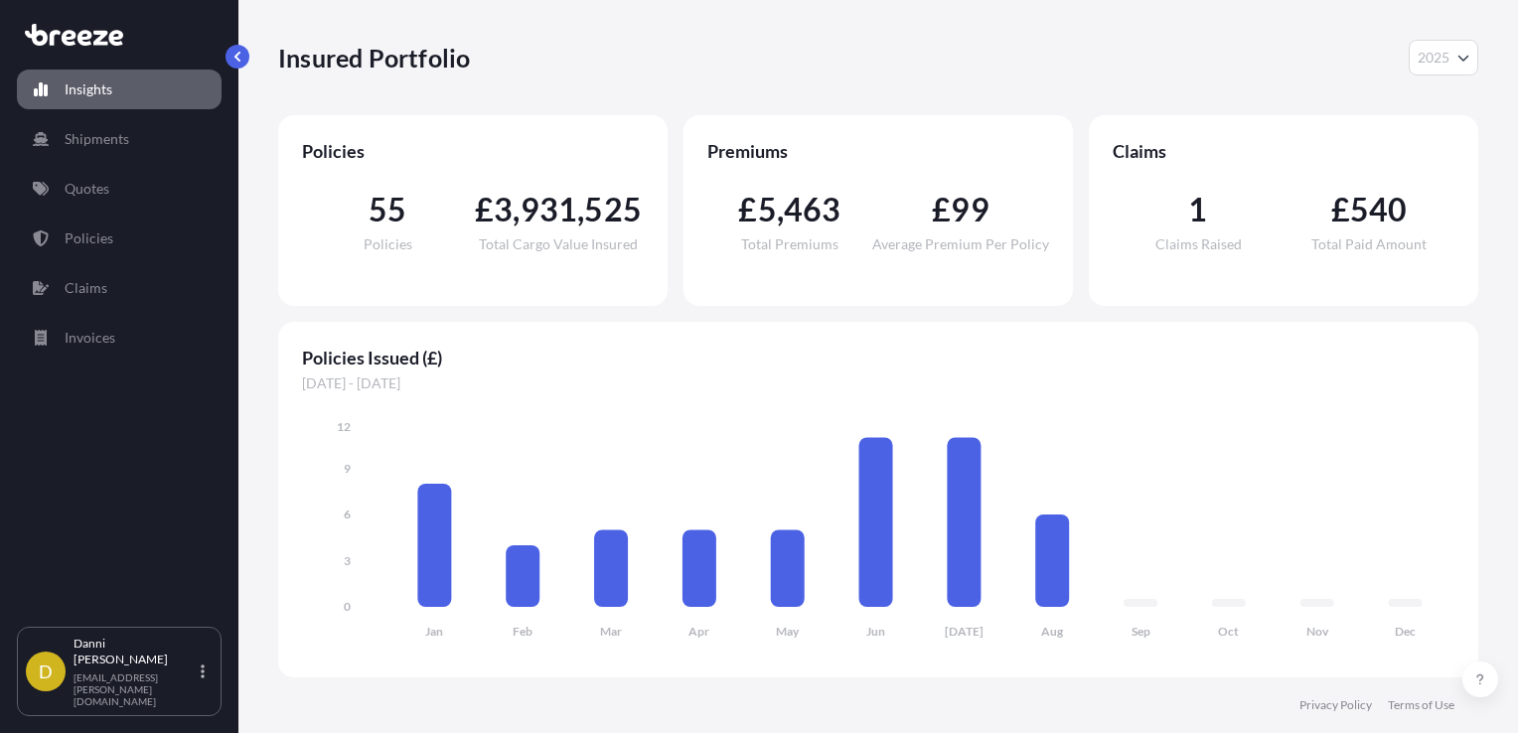
click at [702, 80] on div "Insured Portfolio 2025 2025 2024 2023 2022" at bounding box center [878, 57] width 1200 height 115
